Goal: Information Seeking & Learning: Learn about a topic

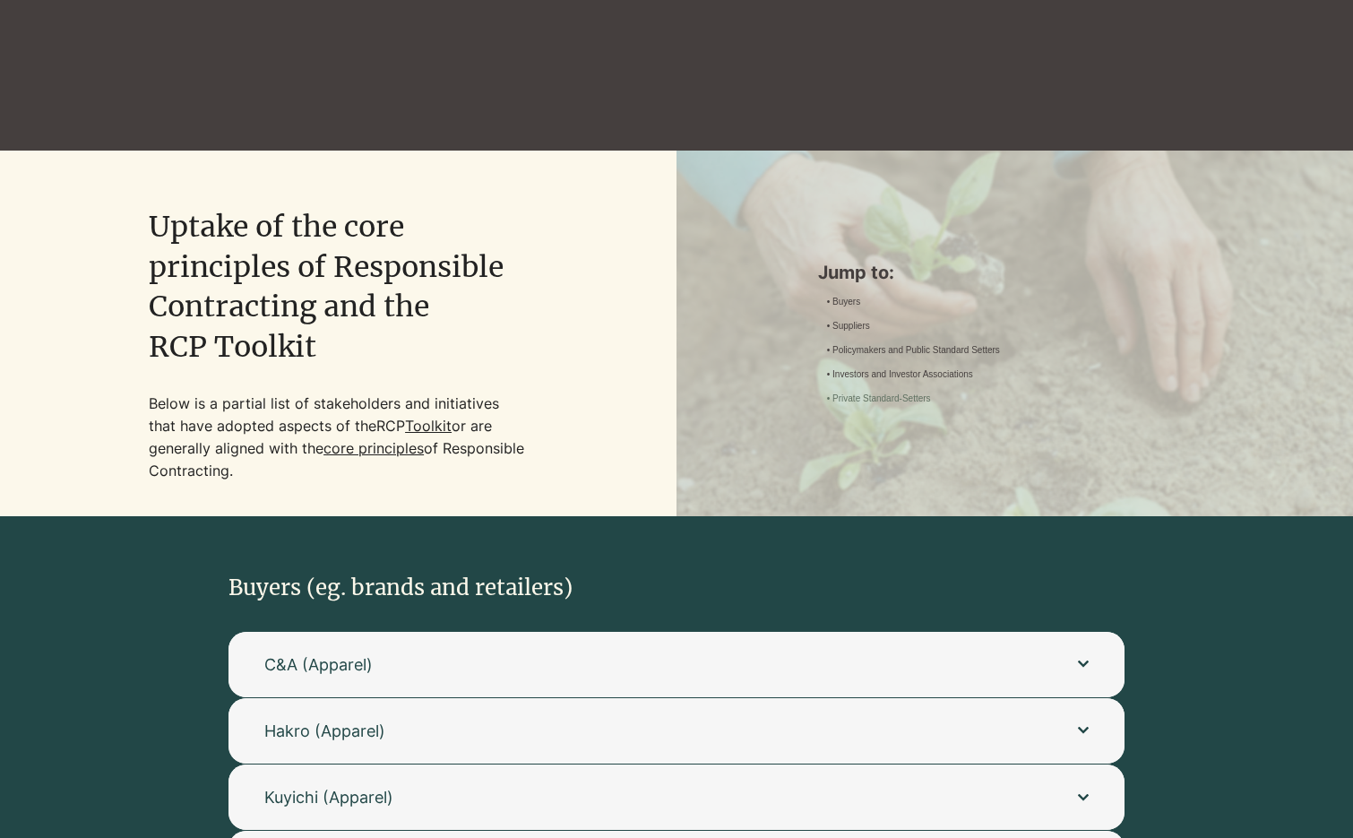
scroll to position [3545, 0]
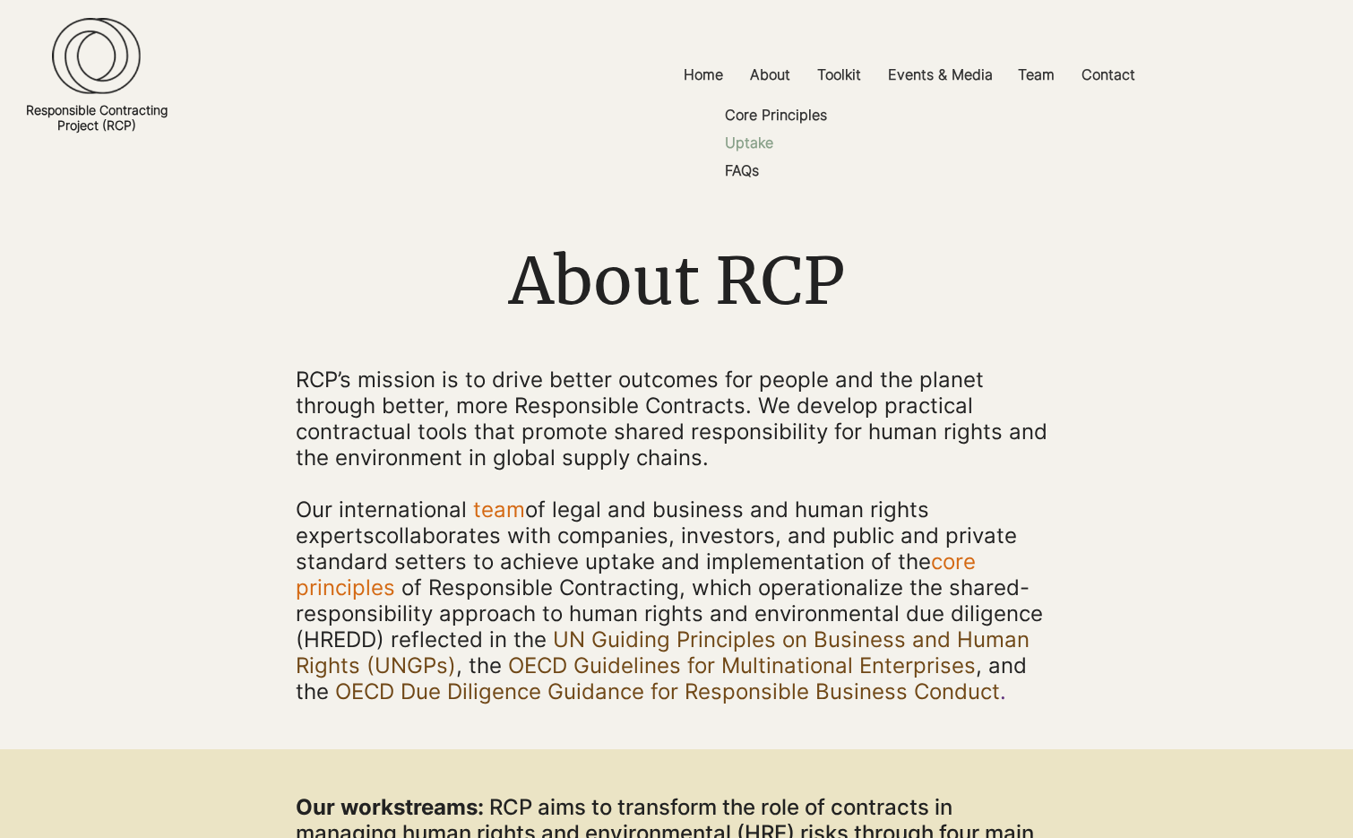
click at [753, 142] on p "Uptake" at bounding box center [749, 143] width 63 height 28
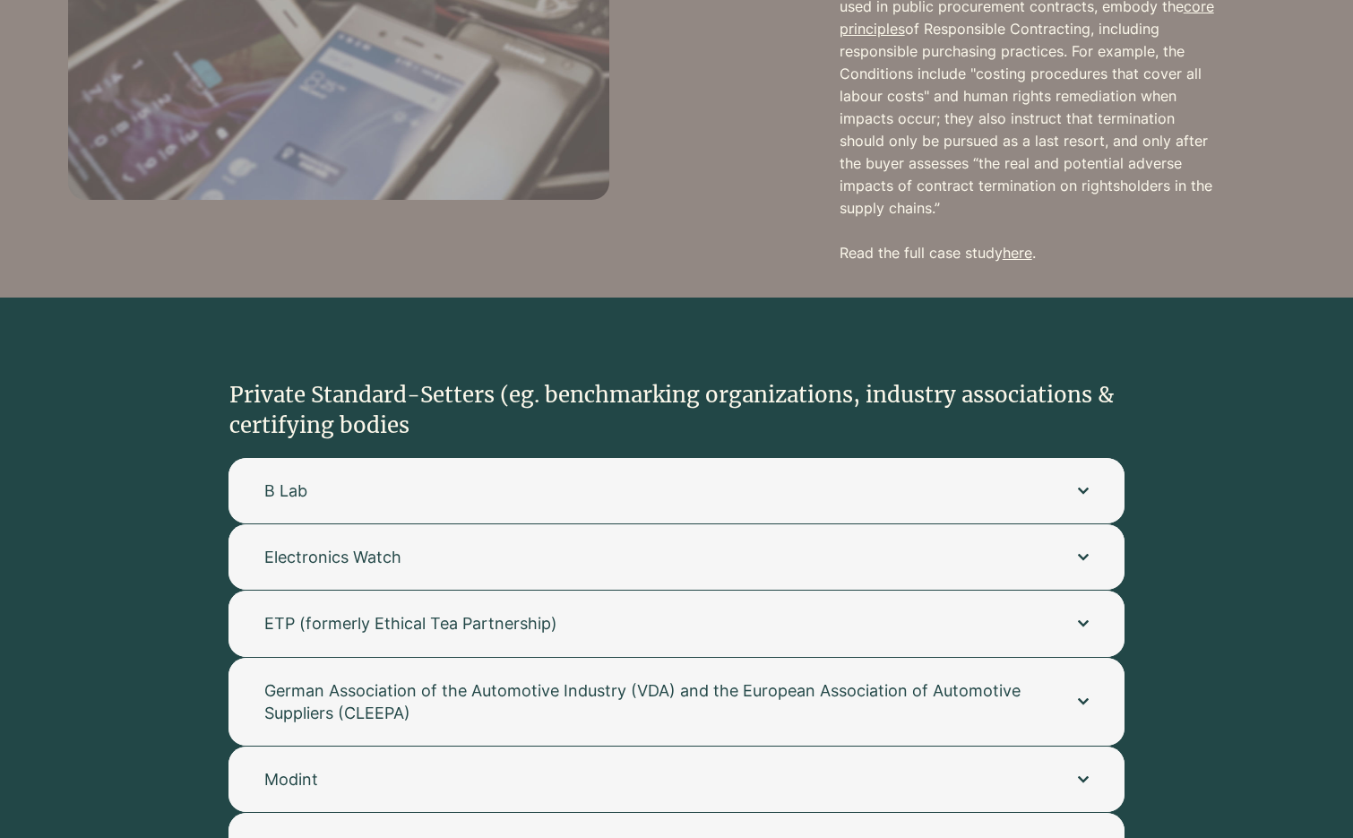
scroll to position [3317, 0]
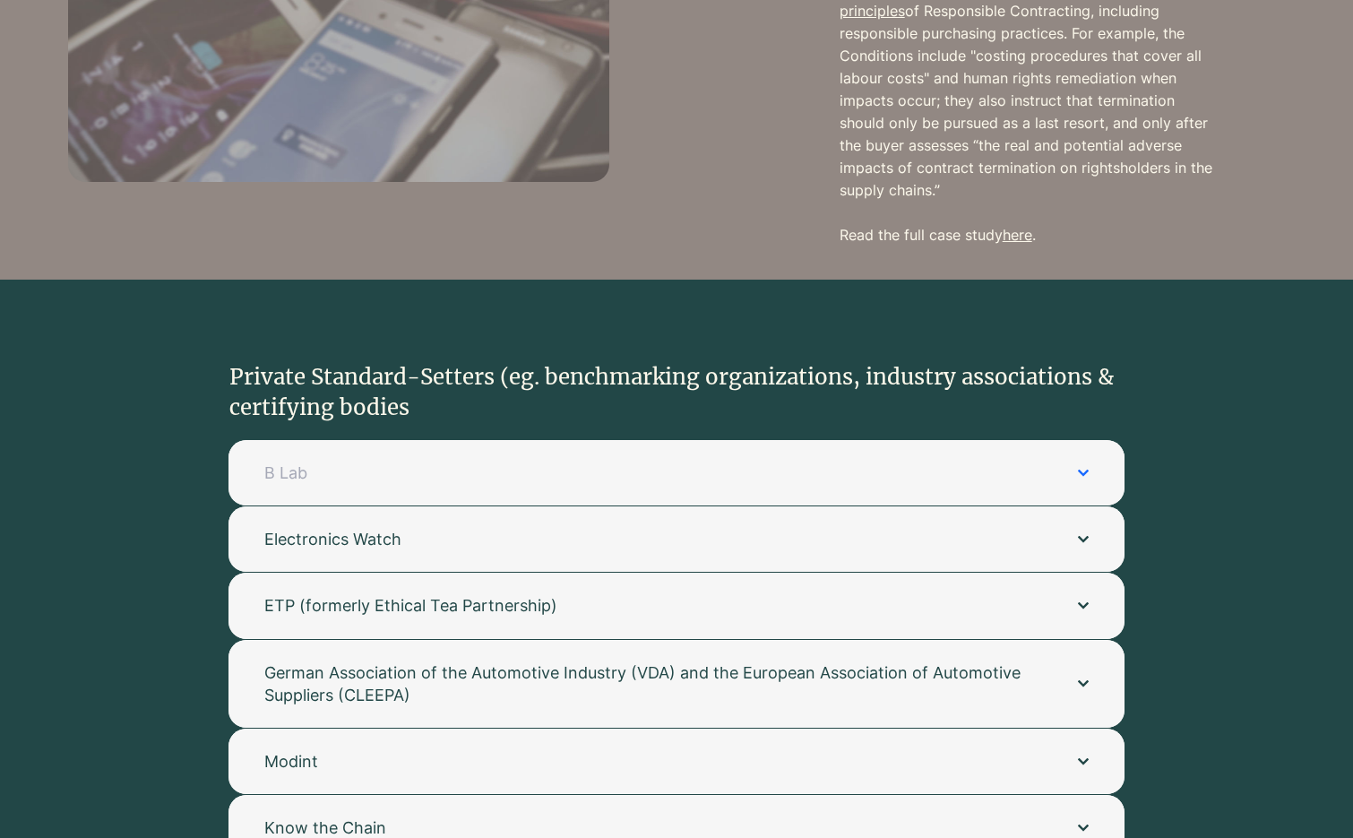
click at [727, 462] on span "B Lab" at bounding box center [653, 473] width 778 height 22
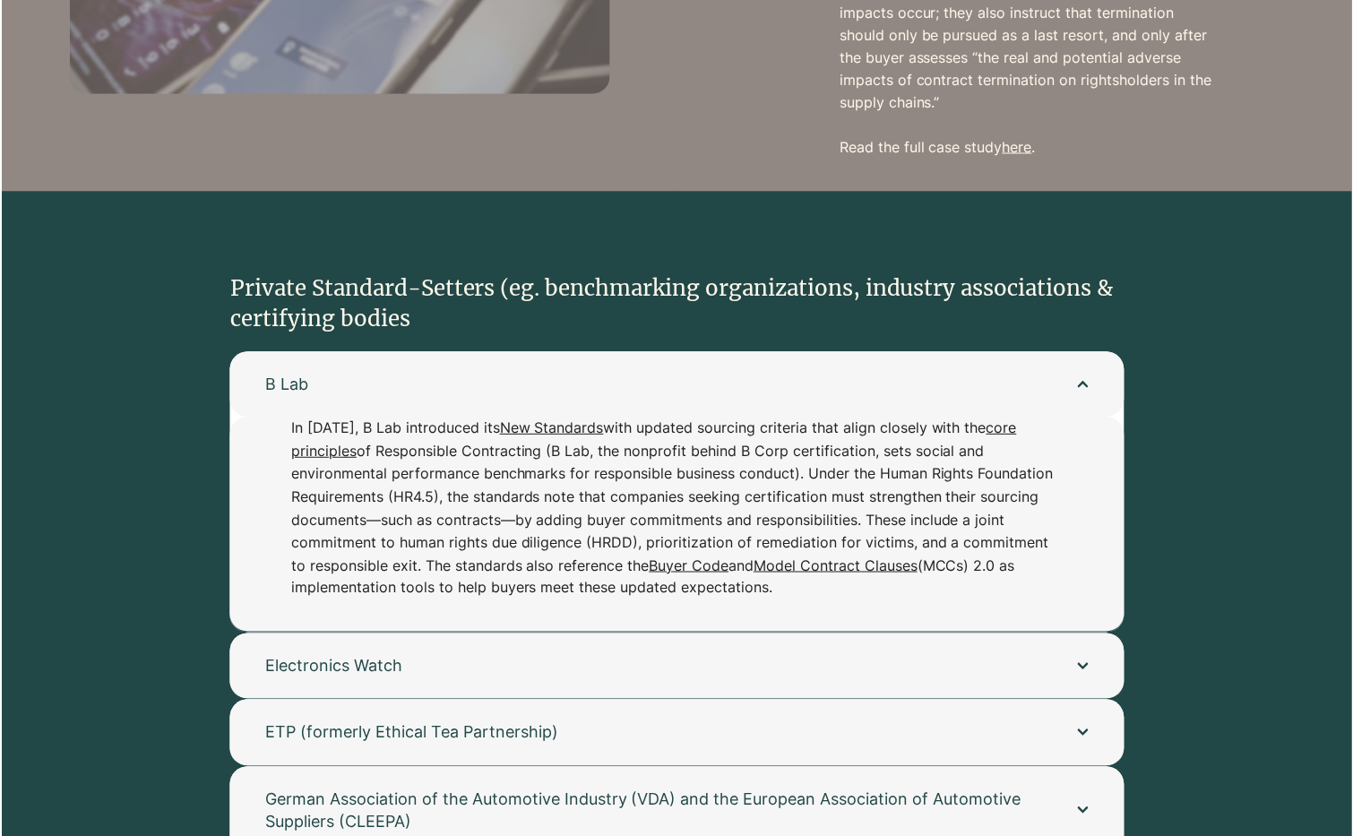
scroll to position [3403, 0]
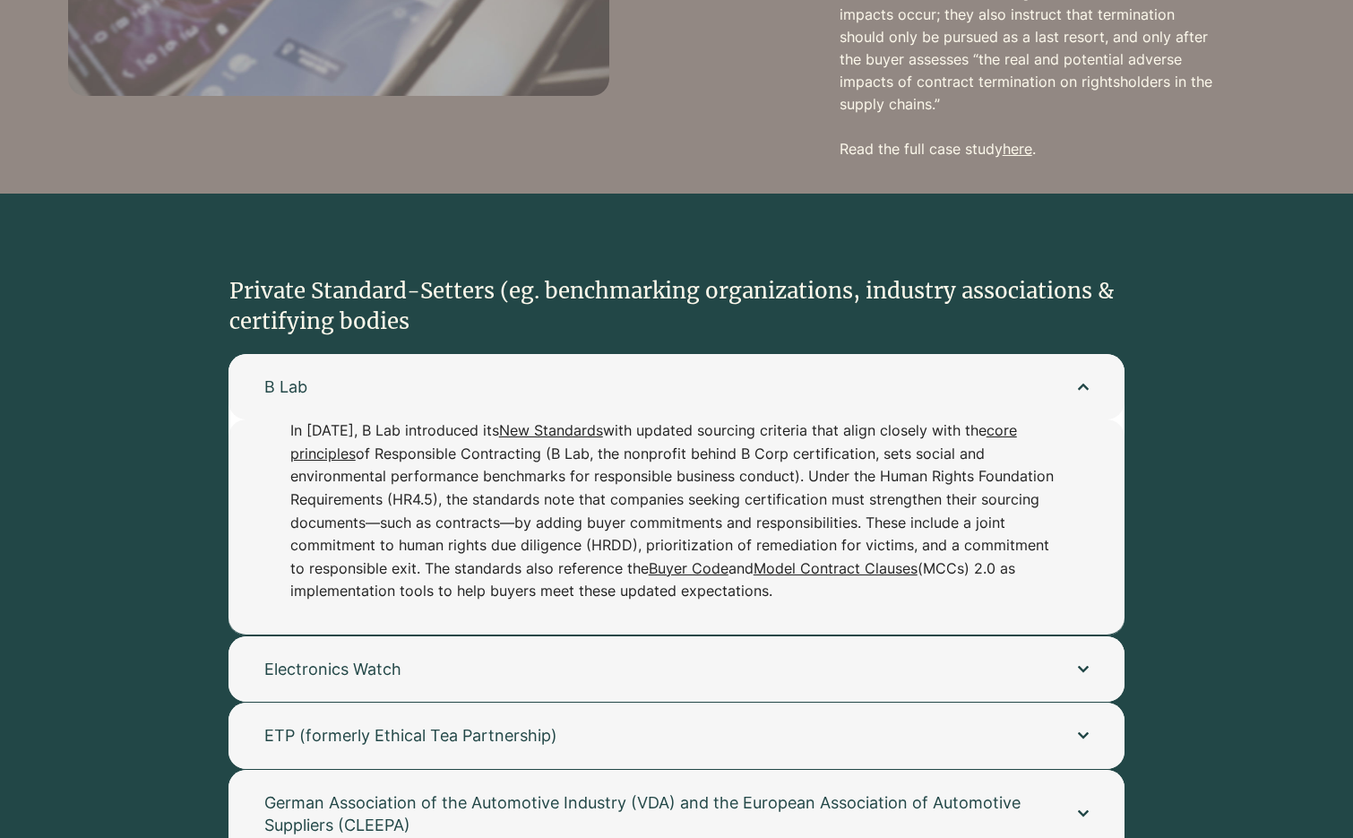
drag, startPoint x: 794, startPoint y: 558, endPoint x: 152, endPoint y: 14, distance: 841.3
click at [281, 419] on div "In April 2025, B Lab introduced its New Standards with updated sourcing criteri…" at bounding box center [677, 526] width 896 height 215
copy p "In April 2025, B Lab introduced its New Standards with updated sourcing criteri…"
drag, startPoint x: 631, startPoint y: 482, endPoint x: 747, endPoint y: 509, distance: 118.7
click at [632, 482] on p "In April 2025, B Lab introduced its New Standards with updated sourcing criteri…" at bounding box center [676, 511] width 773 height 184
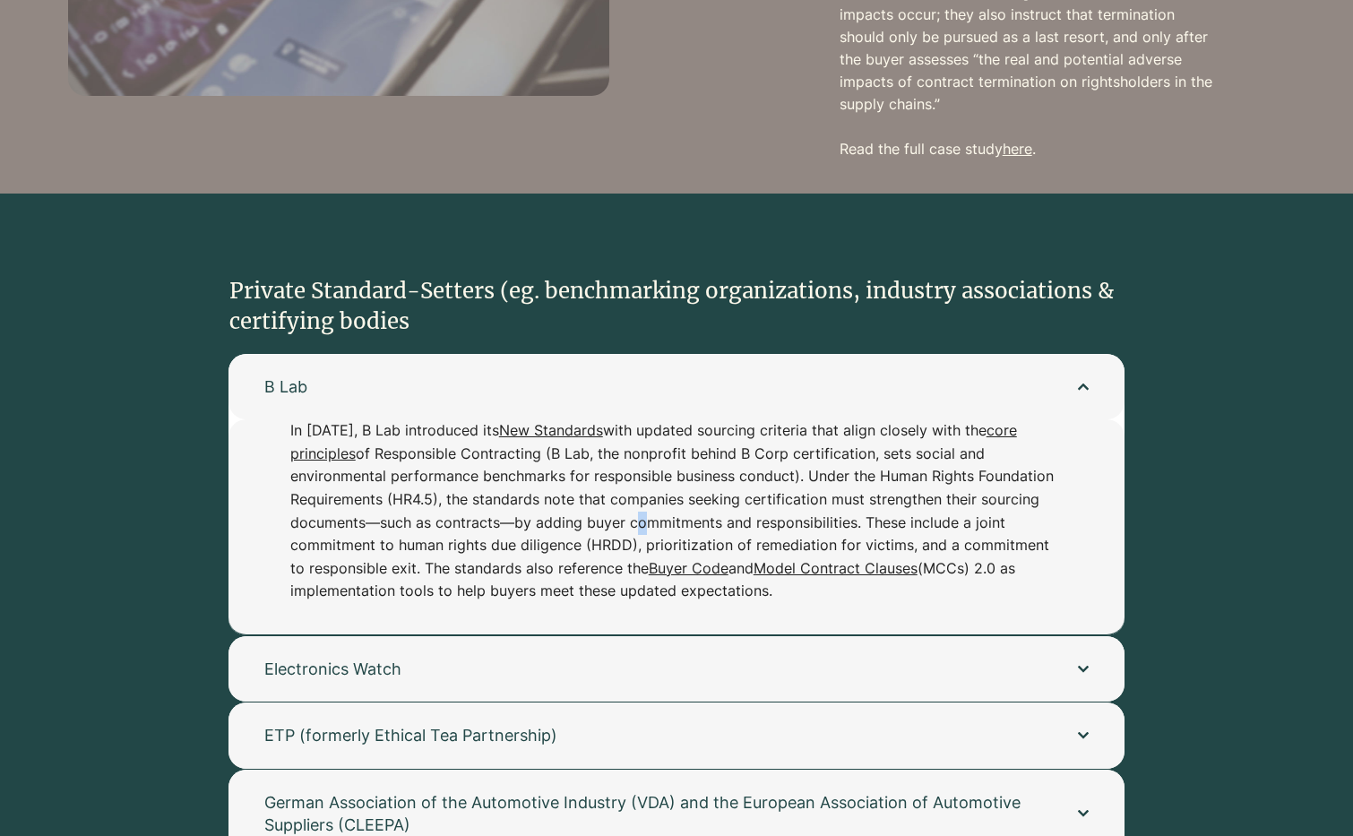
drag, startPoint x: 657, startPoint y: 534, endPoint x: 249, endPoint y: 154, distance: 557.4
click at [290, 419] on p "In April 2025, B Lab introduced its New Standards with updated sourcing criteri…" at bounding box center [676, 511] width 773 height 184
copy p "In April 2025, B Lab introduced its New Standards with updated sourcing criteri…"
